Goal: Check status: Check status

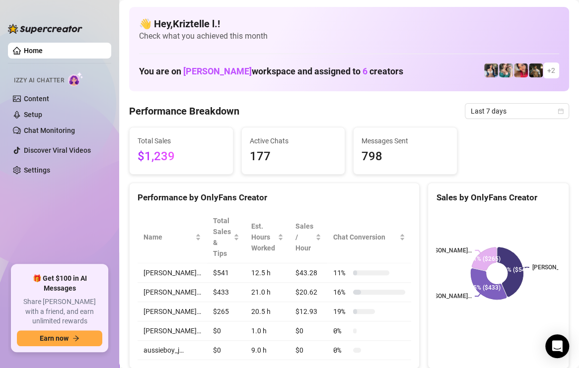
drag, startPoint x: 315, startPoint y: 190, endPoint x: 446, endPoint y: 145, distance: 138.7
click at [315, 191] on div "Performance by OnlyFans Creator" at bounding box center [275, 197] width 274 height 13
click at [488, 106] on span "Last 7 days" at bounding box center [517, 111] width 92 height 15
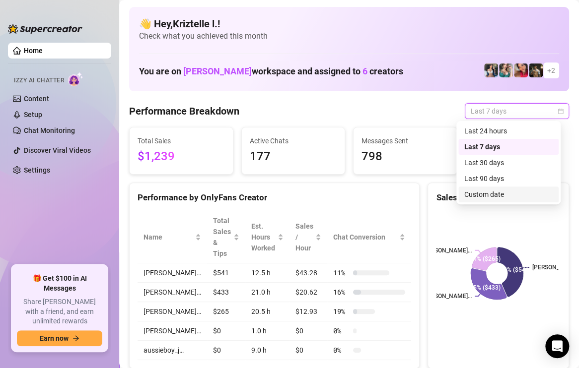
click at [504, 196] on div "Custom date" at bounding box center [508, 194] width 88 height 11
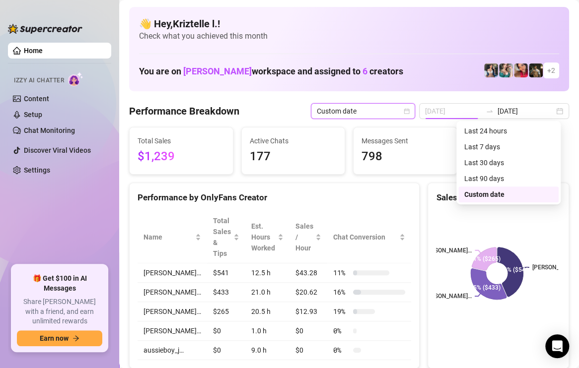
click at [499, 194] on td "11" at bounding box center [508, 195] width 18 height 18
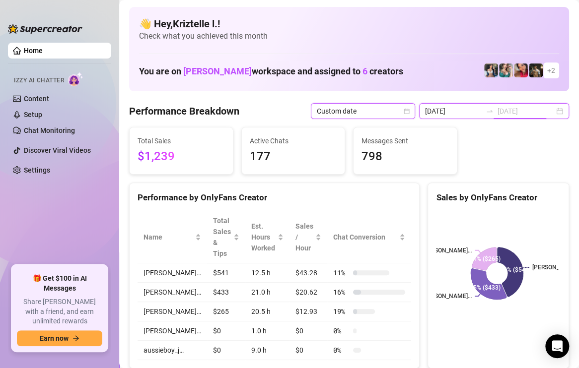
type input "[DATE]"
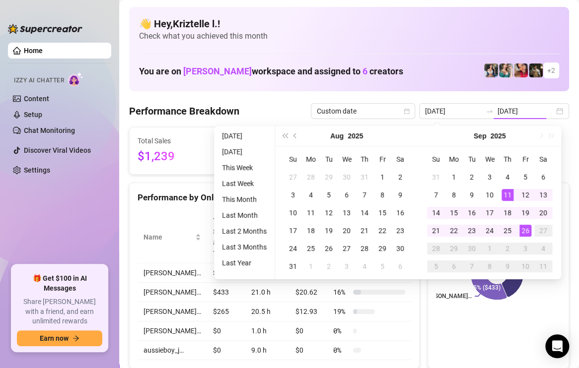
click at [525, 230] on div "26" at bounding box center [525, 231] width 12 height 12
type input "[DATE]"
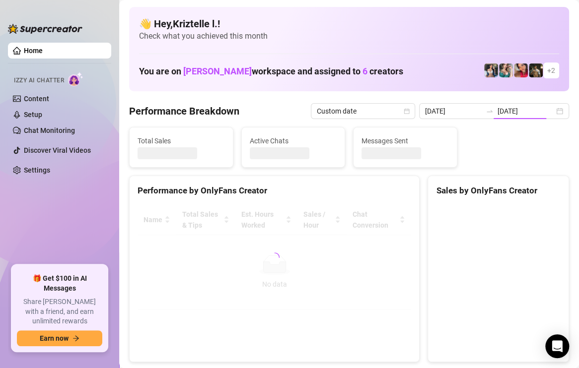
type input "[DATE]"
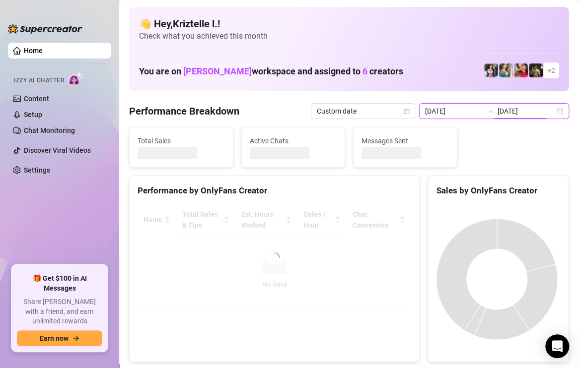
click at [456, 109] on input "[DATE]" at bounding box center [453, 111] width 57 height 11
click at [465, 114] on input "[DATE]" at bounding box center [453, 111] width 57 height 11
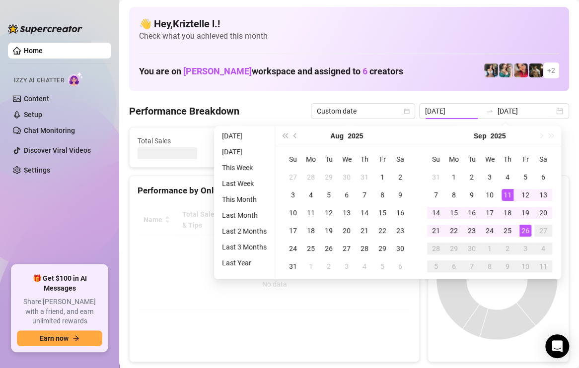
click at [524, 228] on div "26" at bounding box center [525, 231] width 12 height 12
click at [524, 228] on canvas at bounding box center [497, 279] width 122 height 149
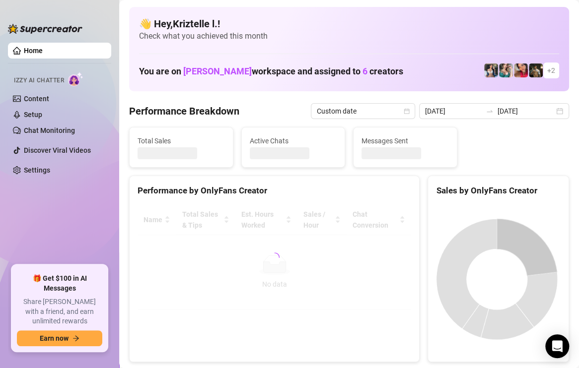
type input "[DATE]"
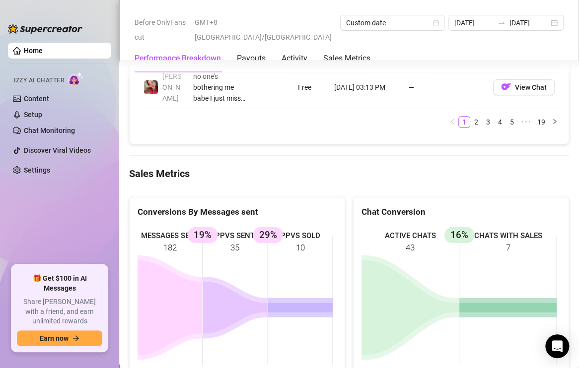
scroll to position [1440, 0]
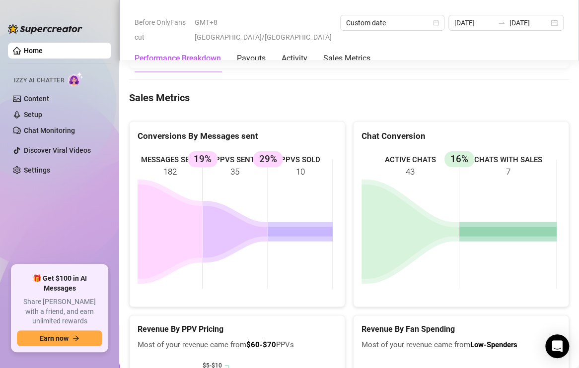
click at [354, 198] on div "ACTIVE CHATS 43 CHATS WITH SALES 7 16%" at bounding box center [461, 224] width 215 height 165
click at [338, 142] on div "MESSAGES SENT 182 PPVS SENT 35 19% PPVS SOLD 10 29%" at bounding box center [237, 224] width 215 height 165
